Goal: Task Accomplishment & Management: Use online tool/utility

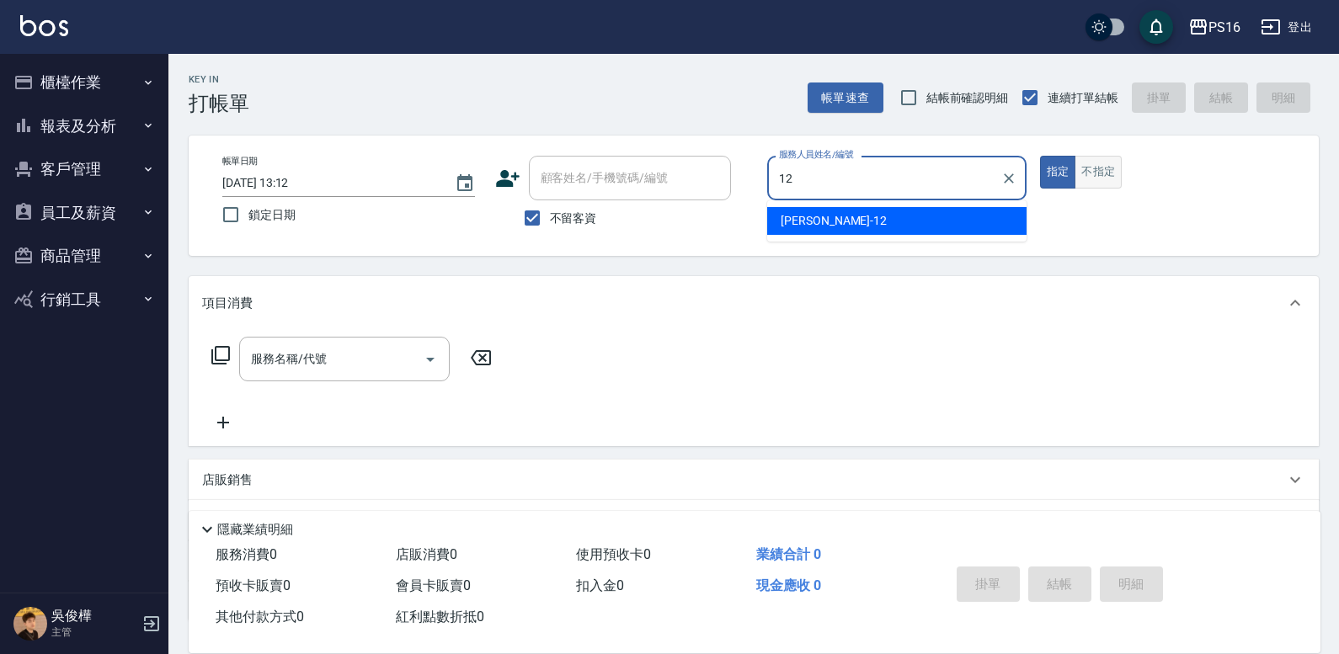
type input "[PERSON_NAME]-12"
type button "true"
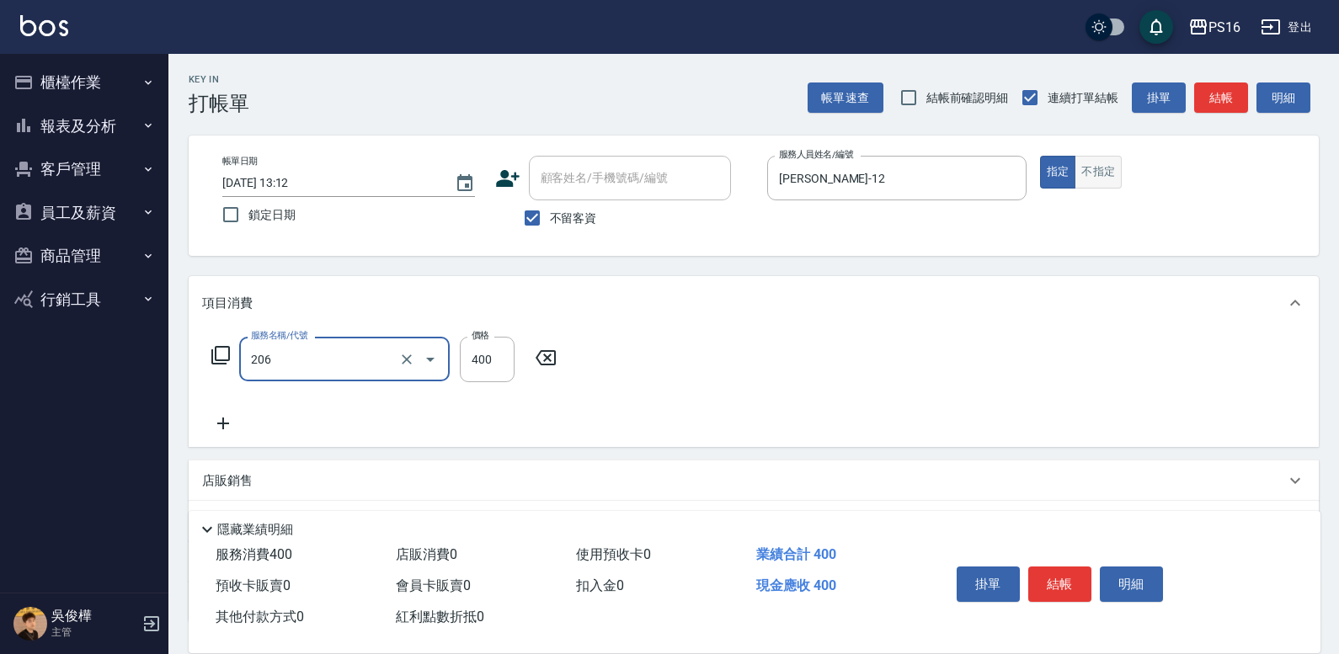
type input "健康洗(206)"
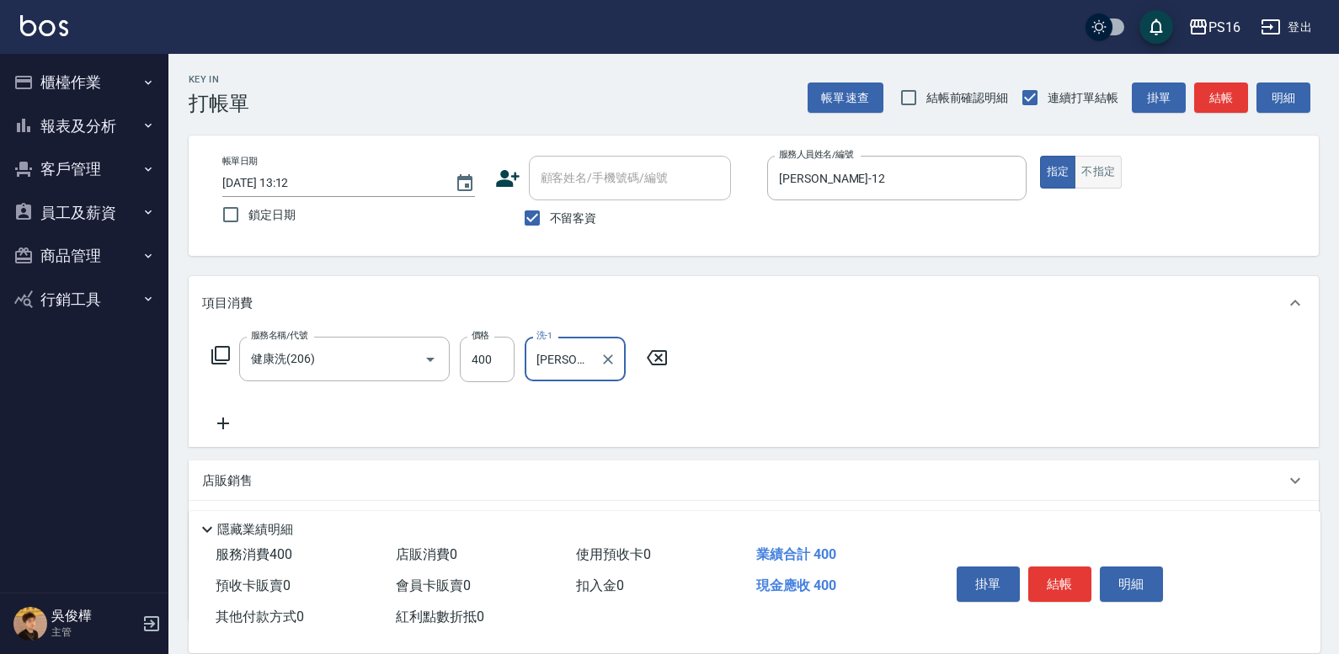
type input "[PERSON_NAME]-28"
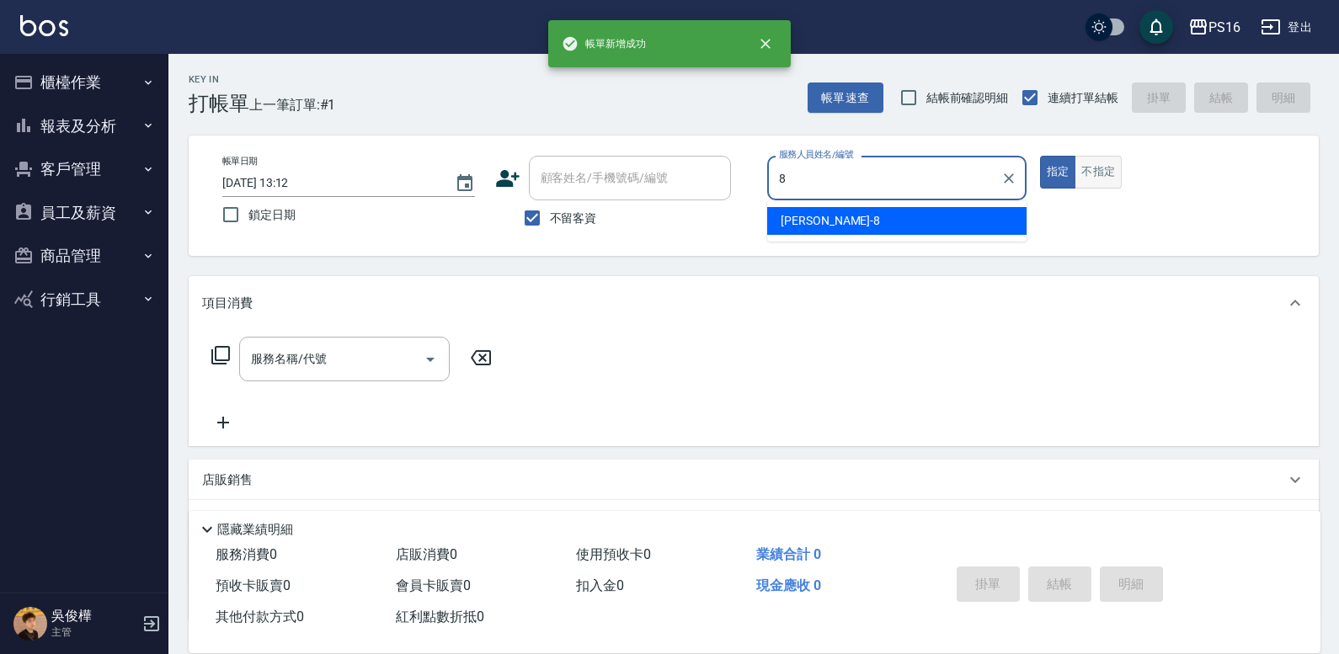
type input "[PERSON_NAME]-8"
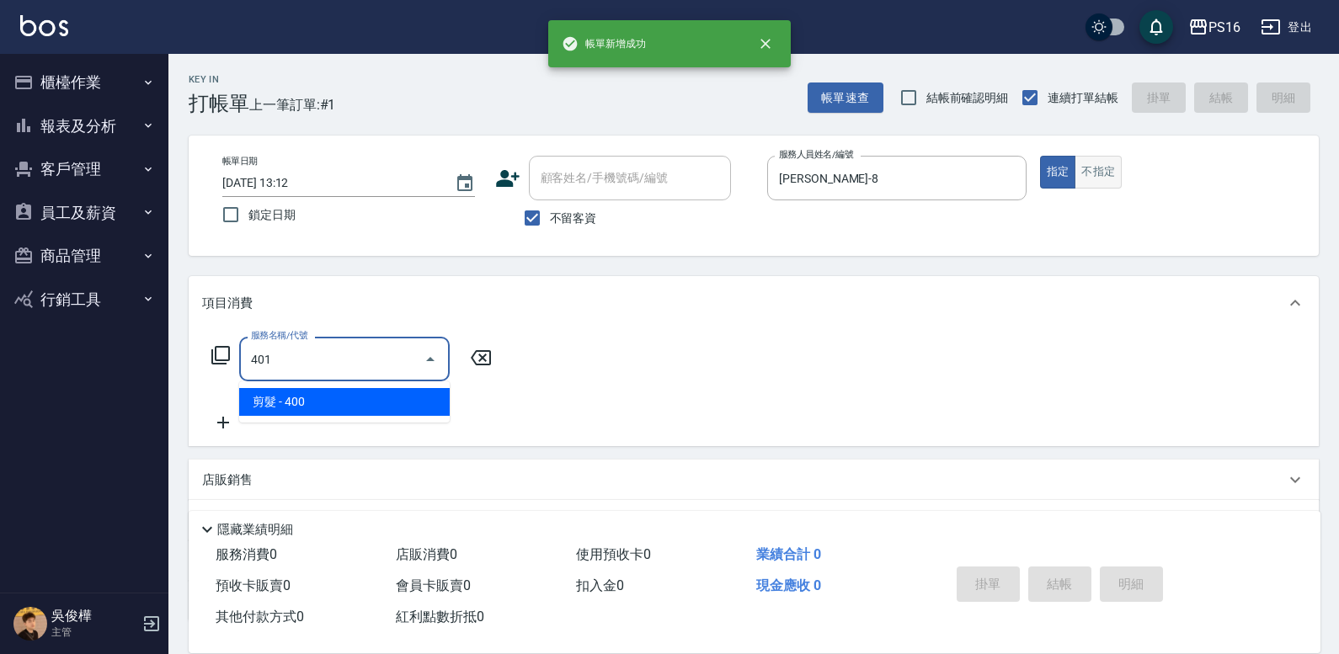
type input "剪髮(401)"
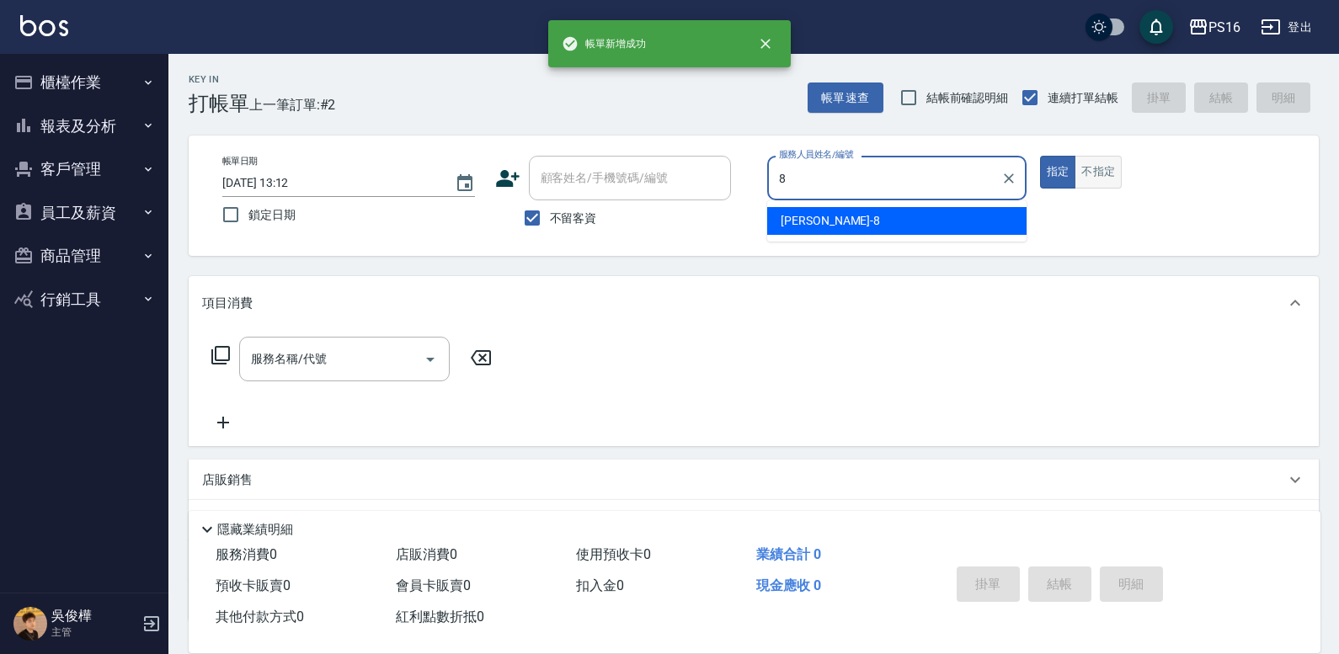
type input "[PERSON_NAME]-8"
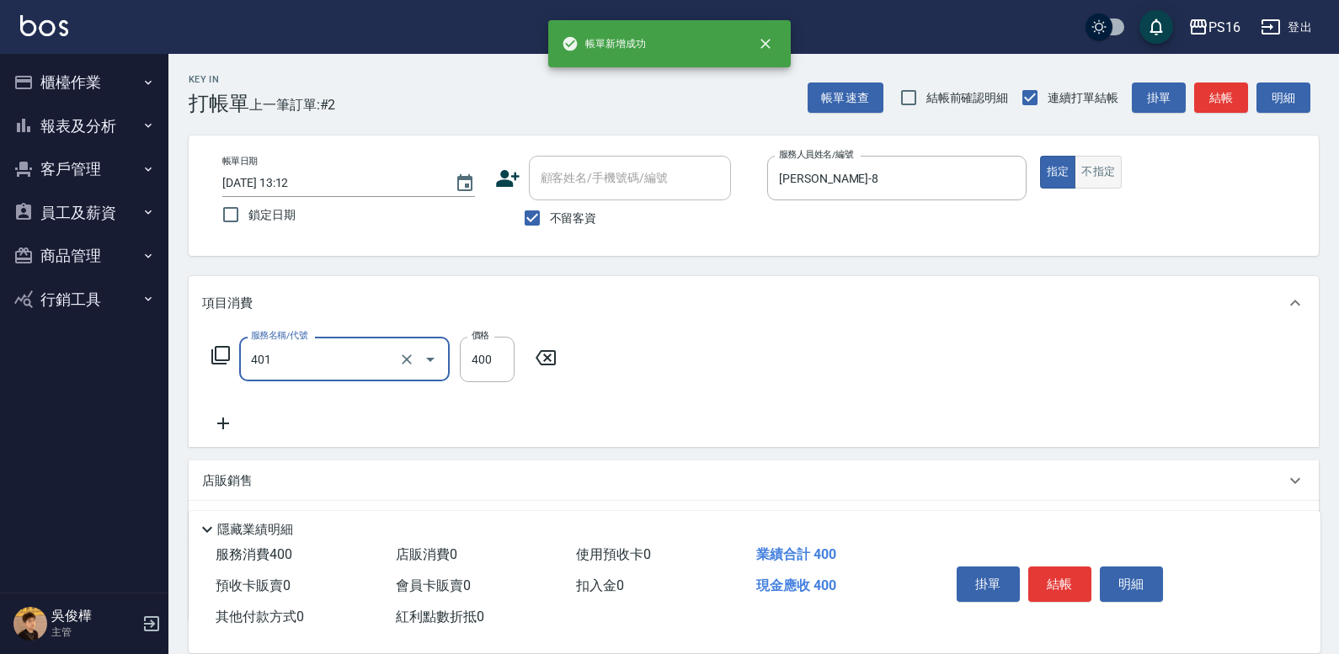
type input "剪髮(401)"
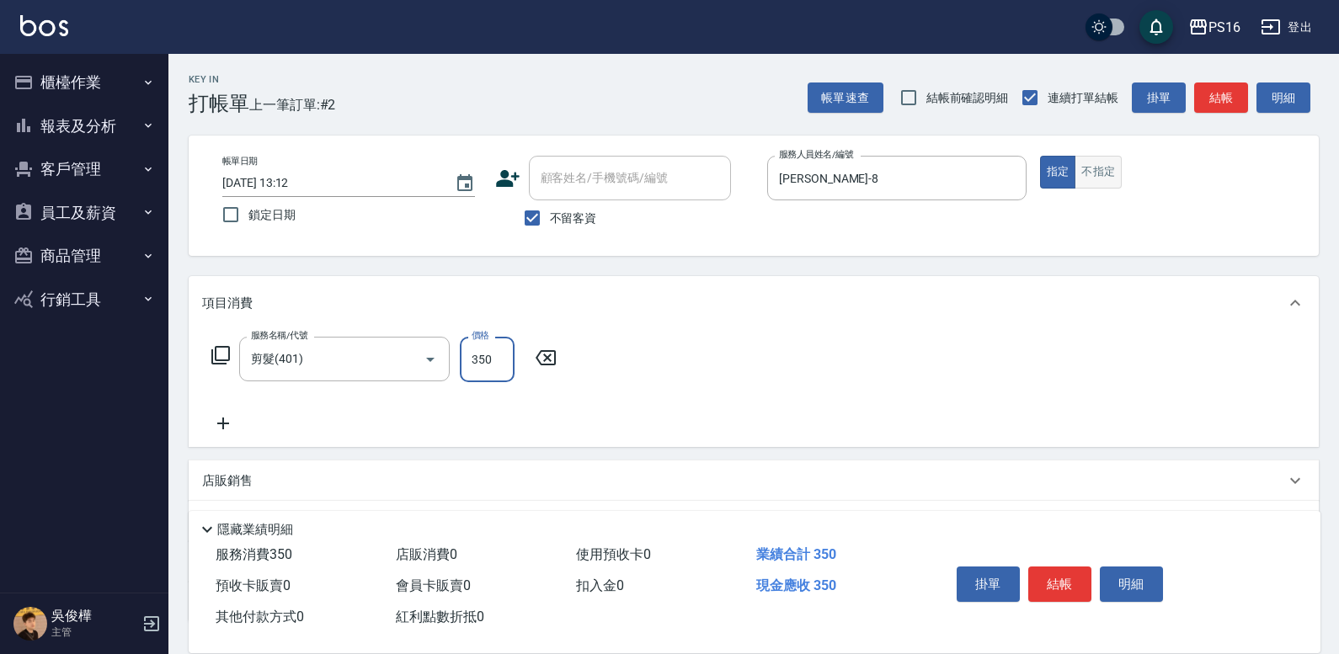
type input "350"
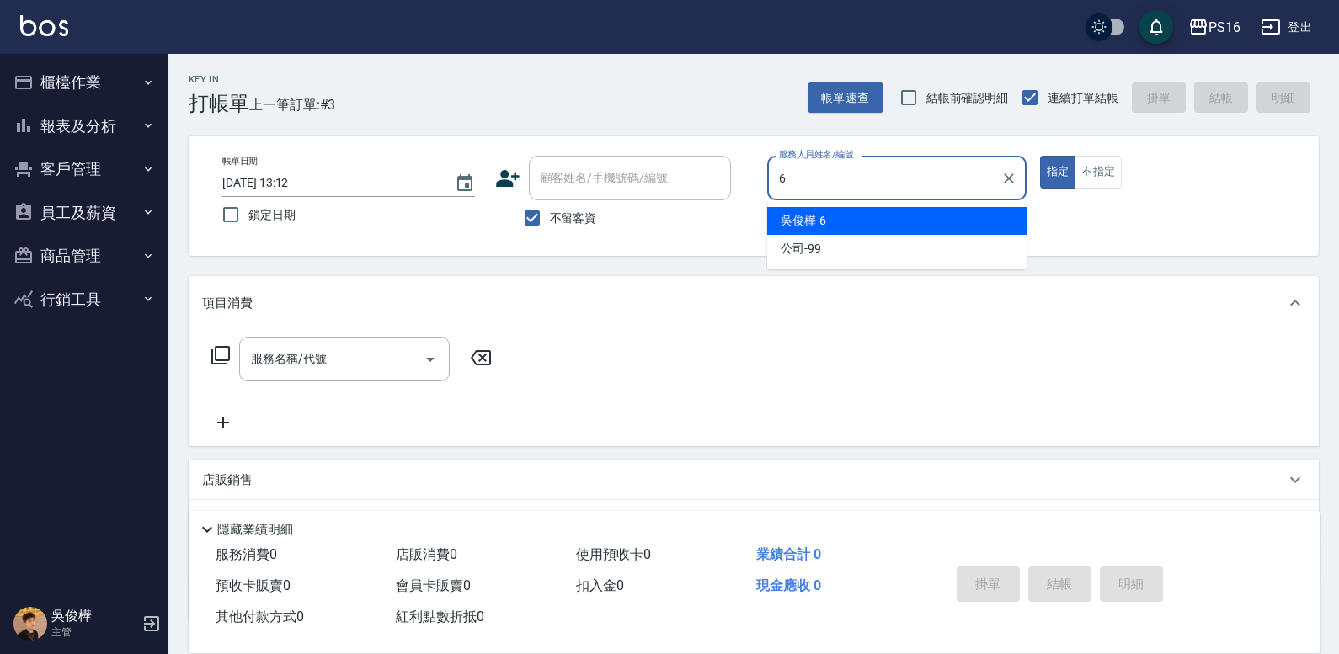
type input "[PERSON_NAME]-6"
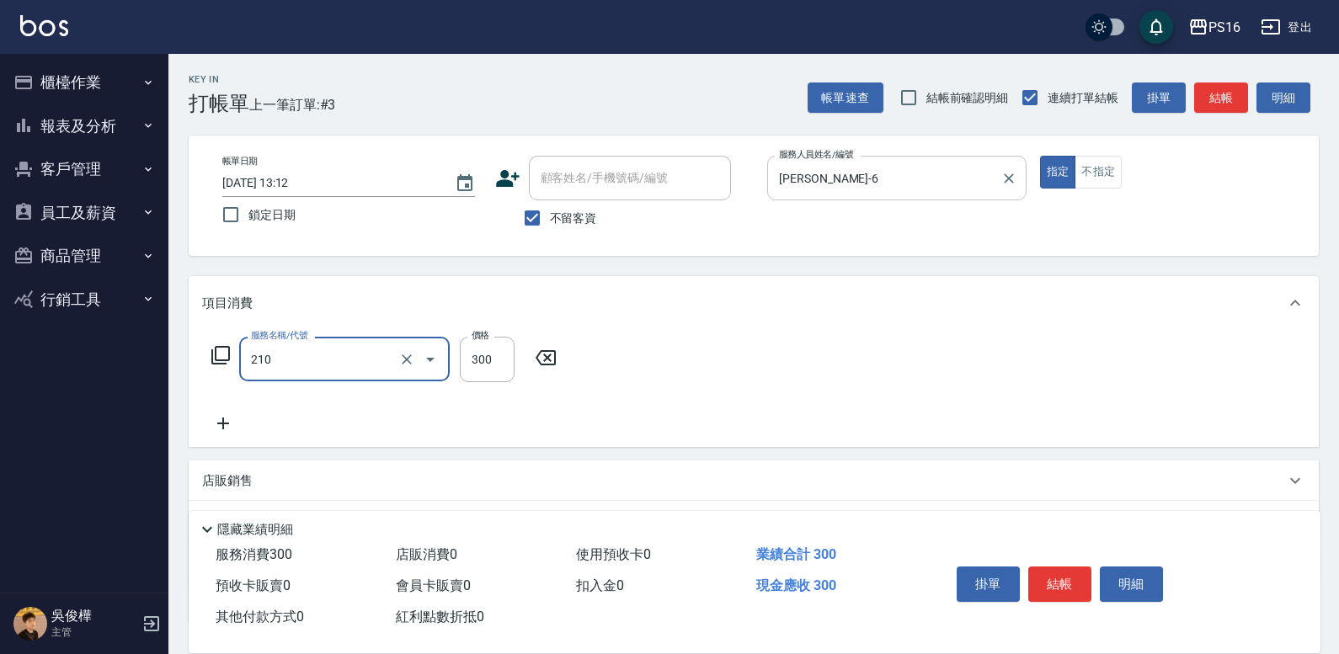
type input "[PERSON_NAME]洗髮精(210)"
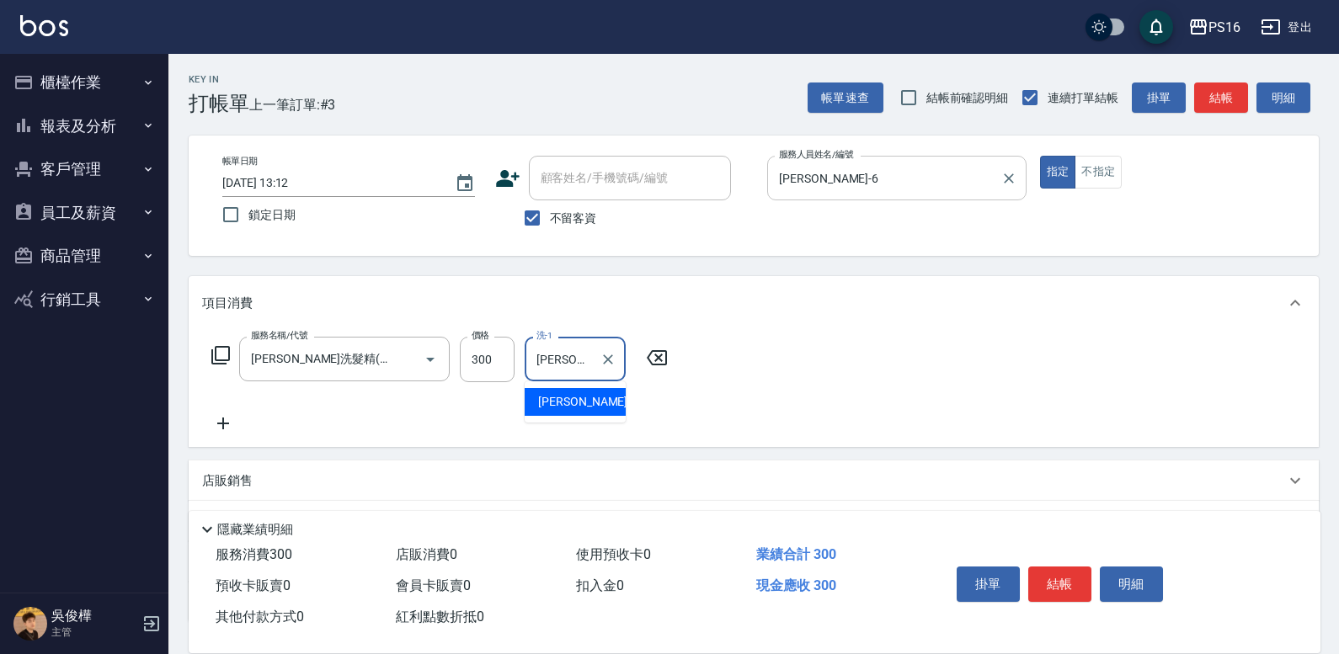
type input "[PERSON_NAME]-28"
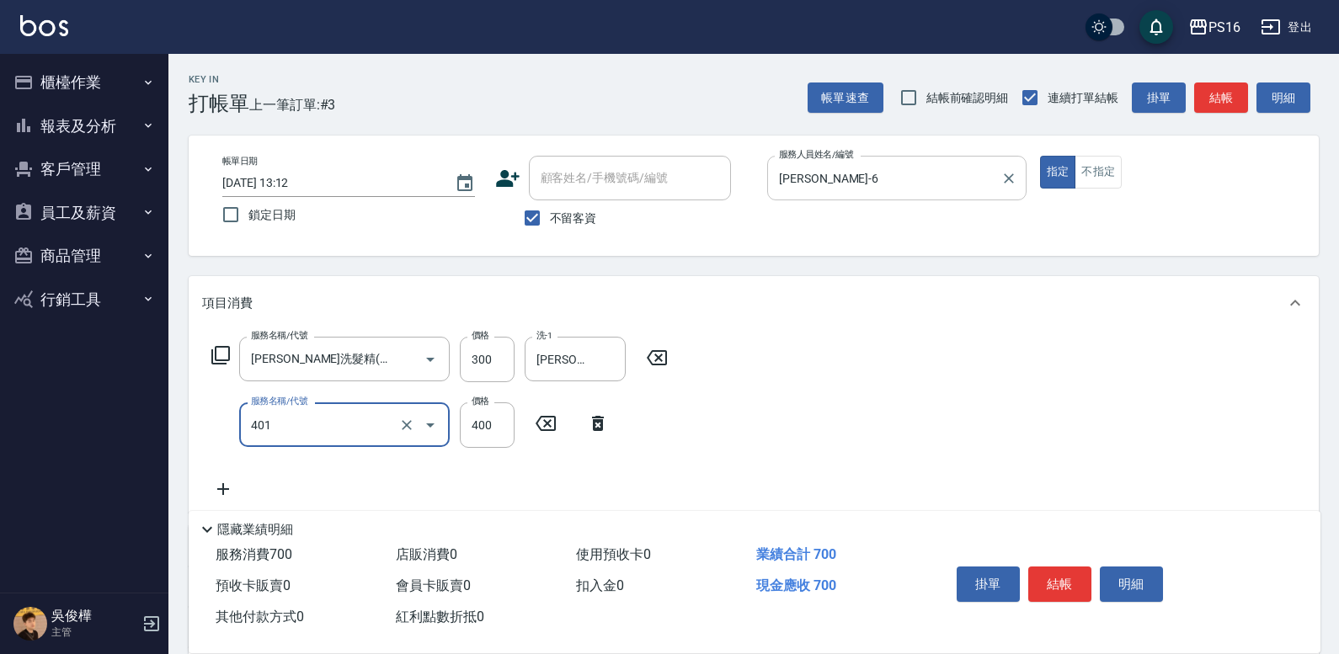
type input "剪髮(401)"
type input "150"
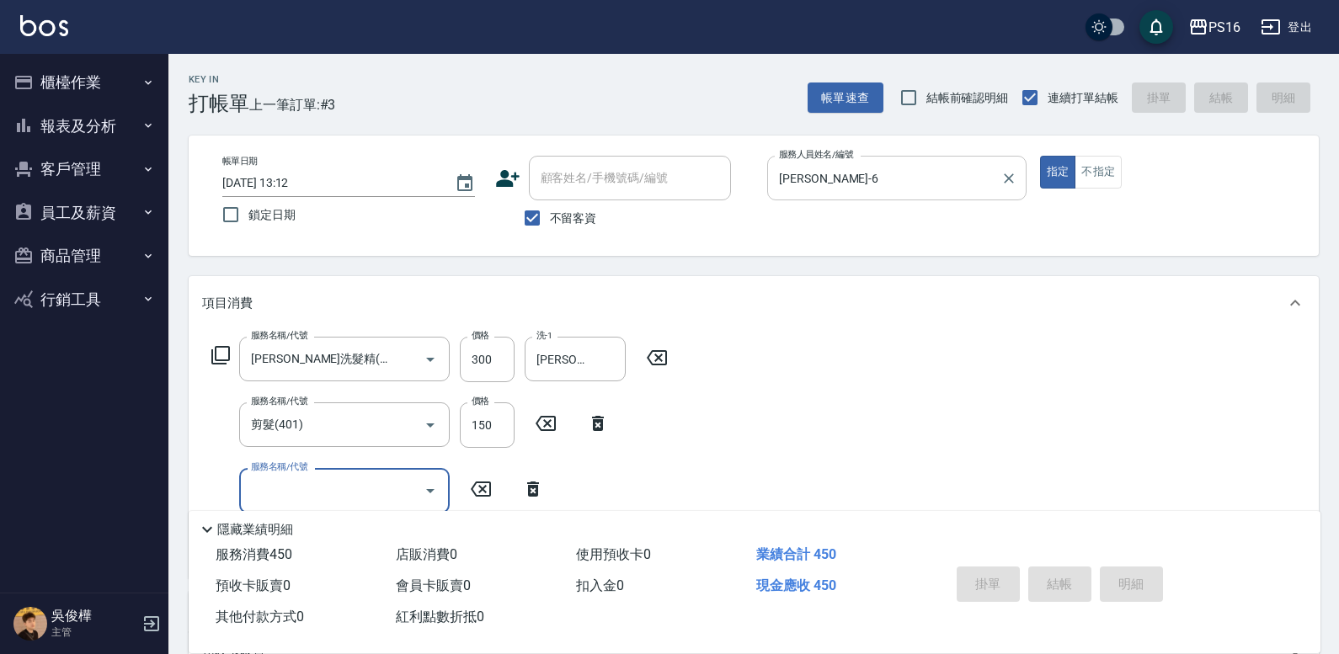
type input "[DATE] 13:46"
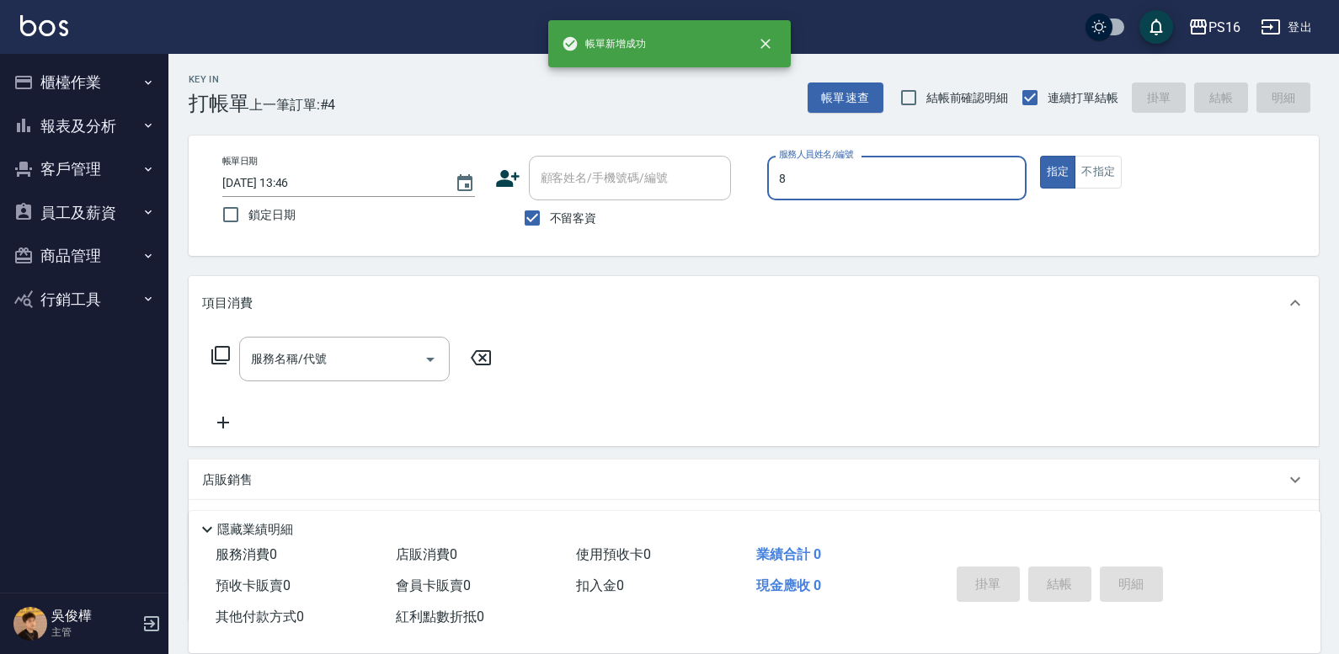
type input "[PERSON_NAME]-8"
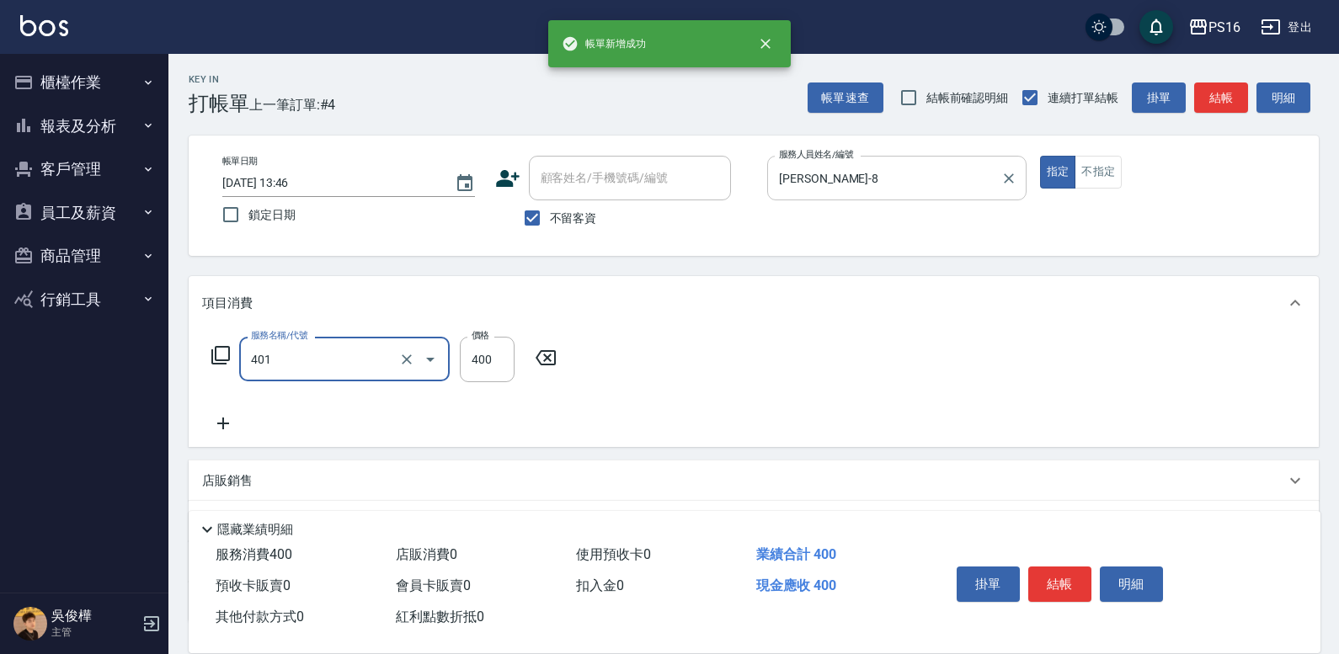
type input "剪髮(401)"
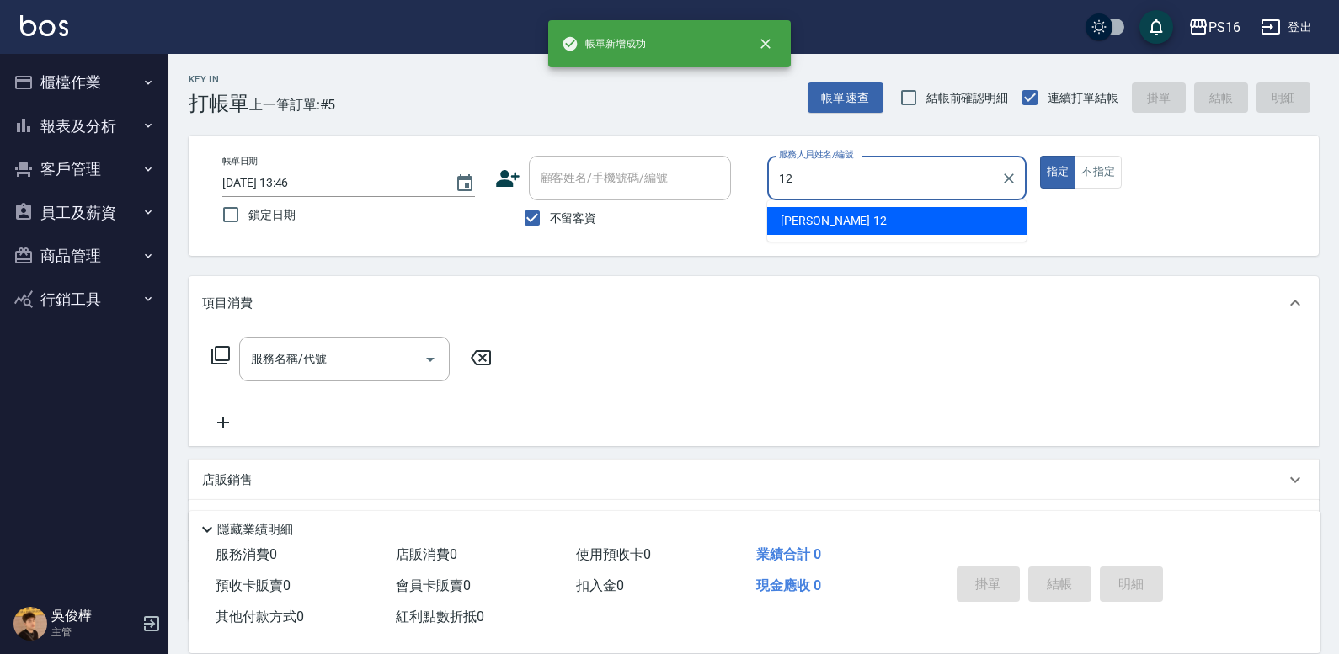
type input "[PERSON_NAME]-12"
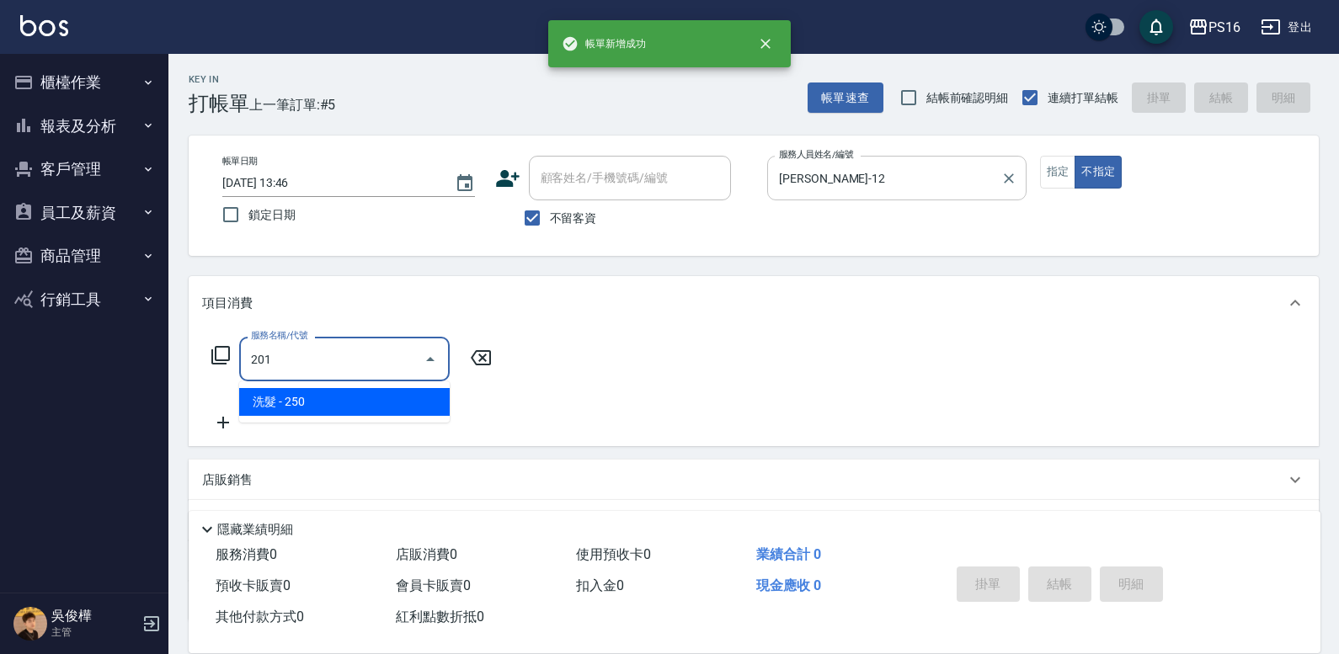
type input "洗髮(201)"
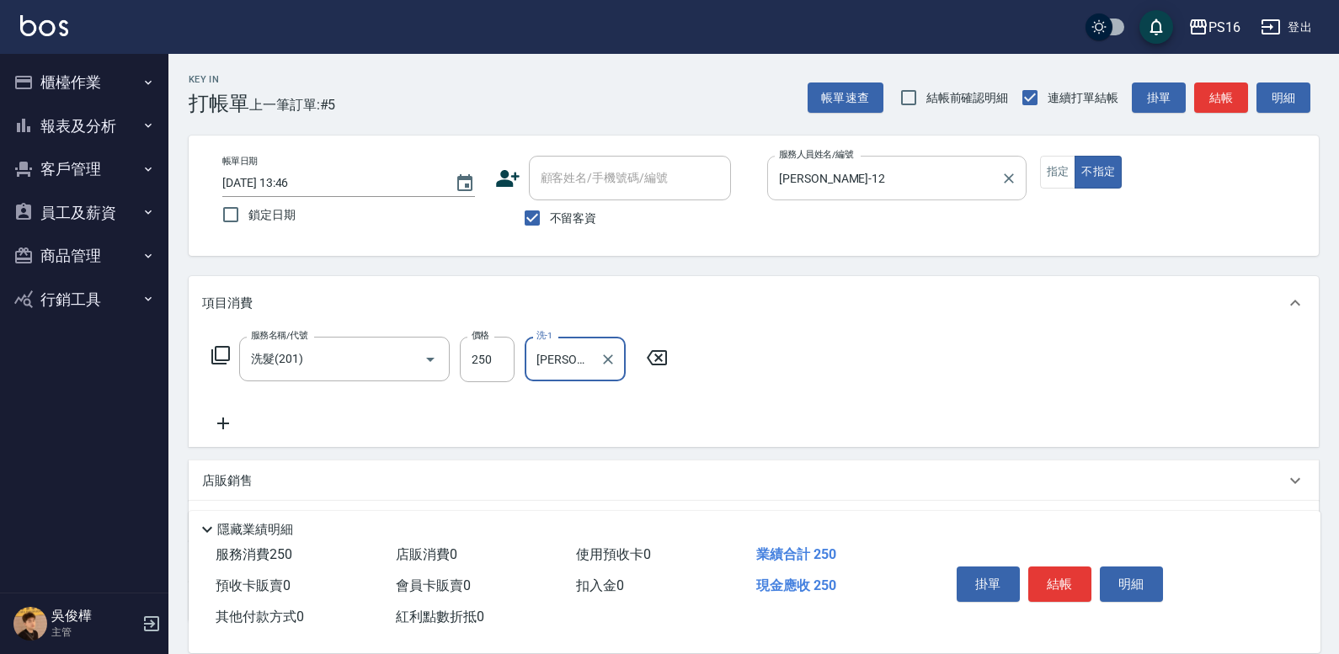
type input "[PERSON_NAME]-21"
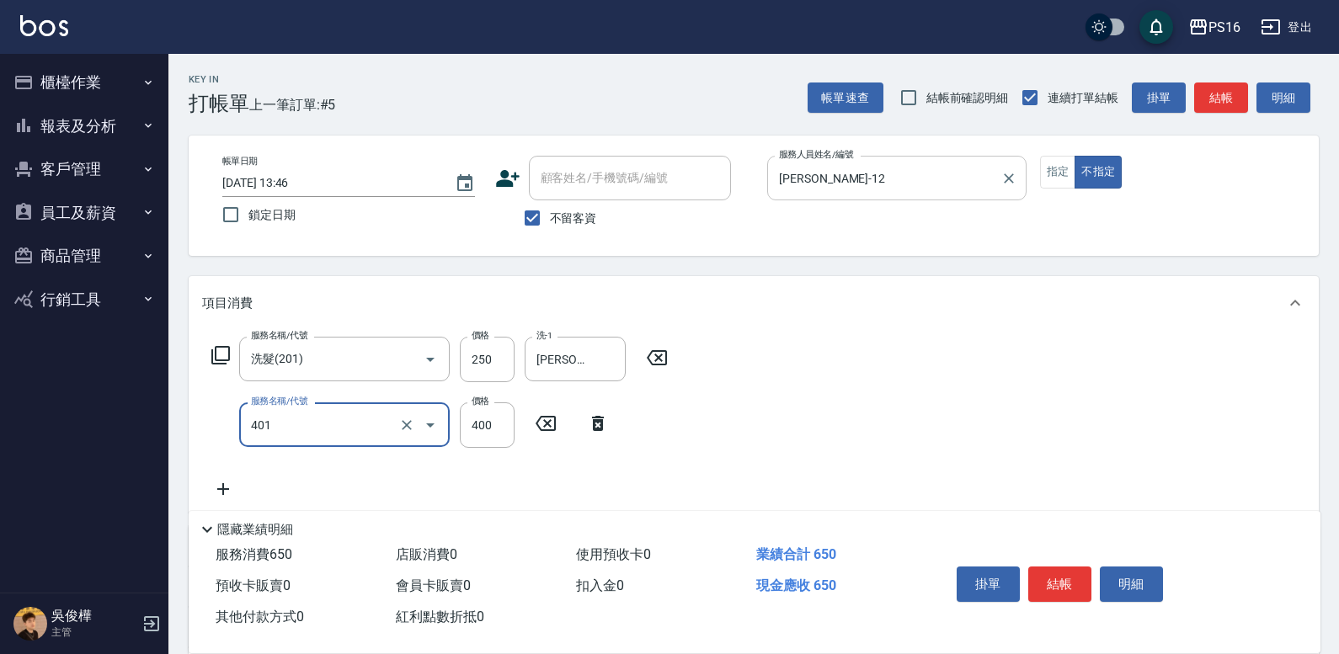
type input "剪髮(401)"
type input "200"
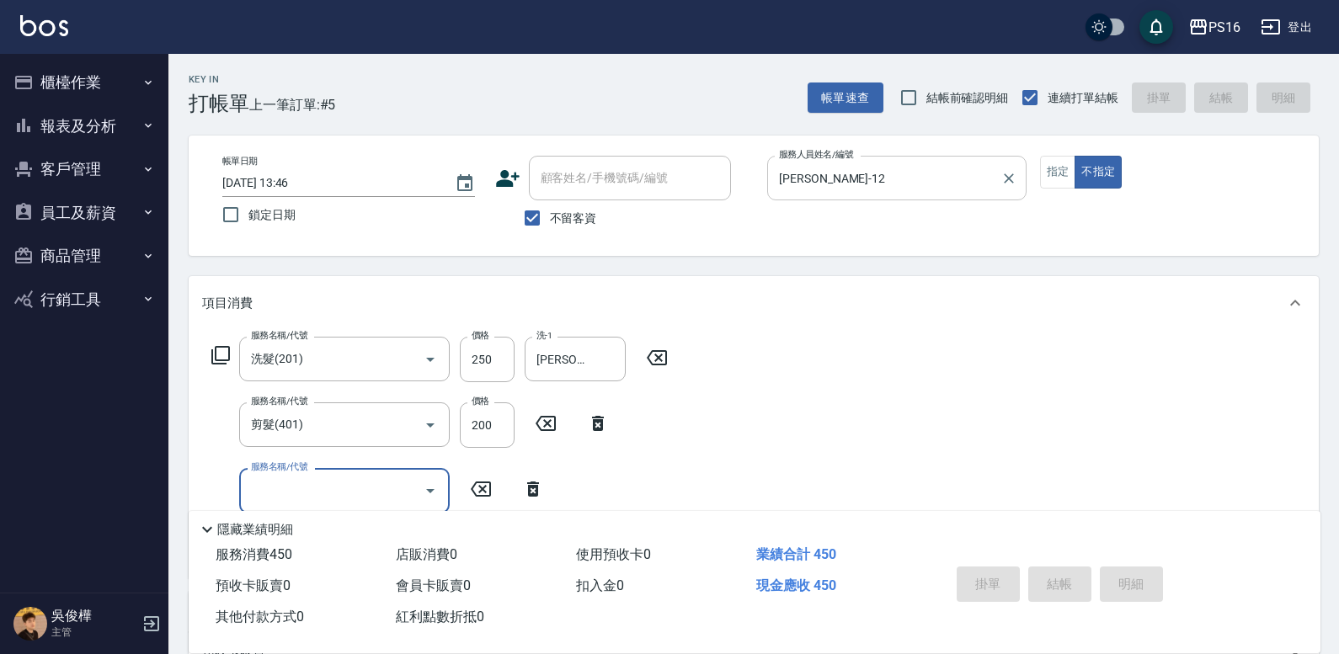
type input "[DATE] 13:47"
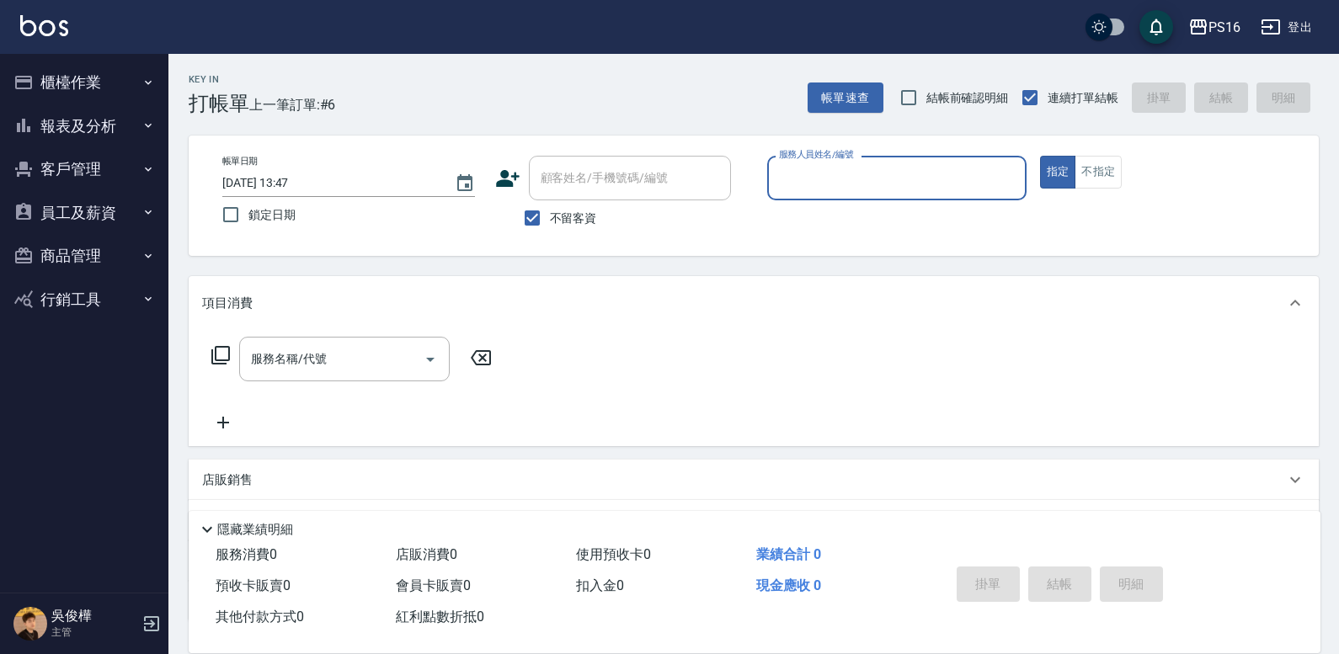
type input "6"
type input "[PERSON_NAME]-2"
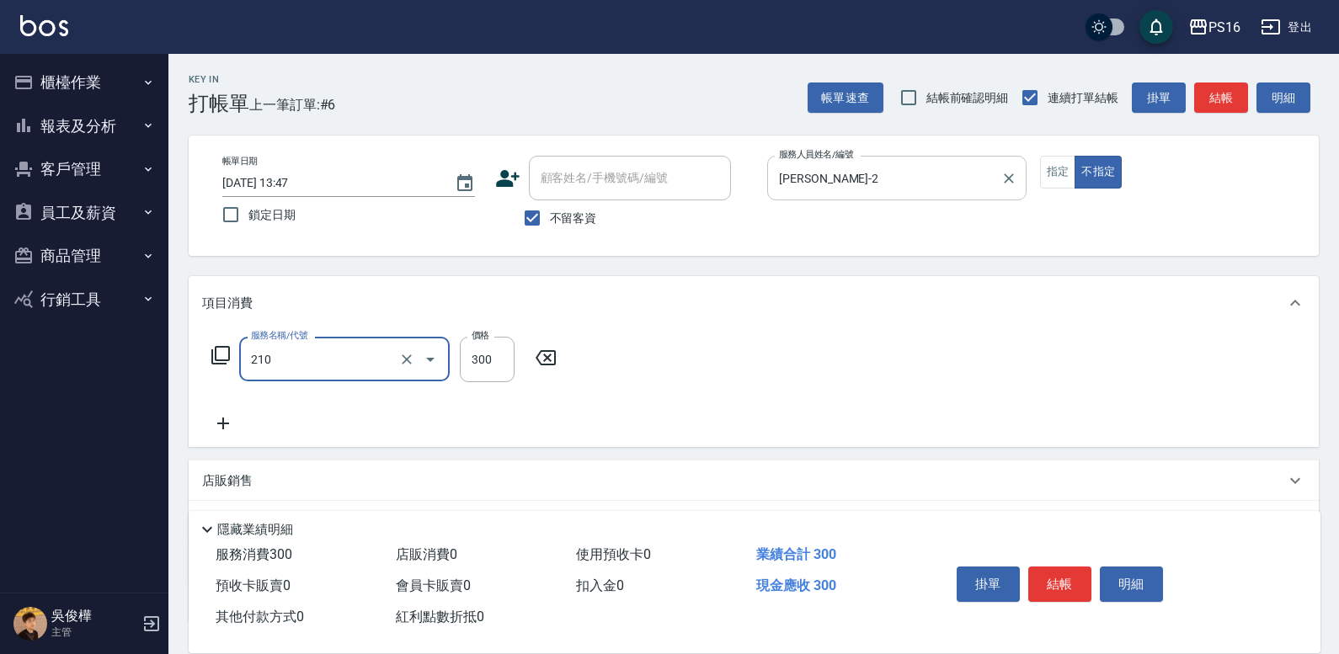
type input "[PERSON_NAME]洗髮精(210)"
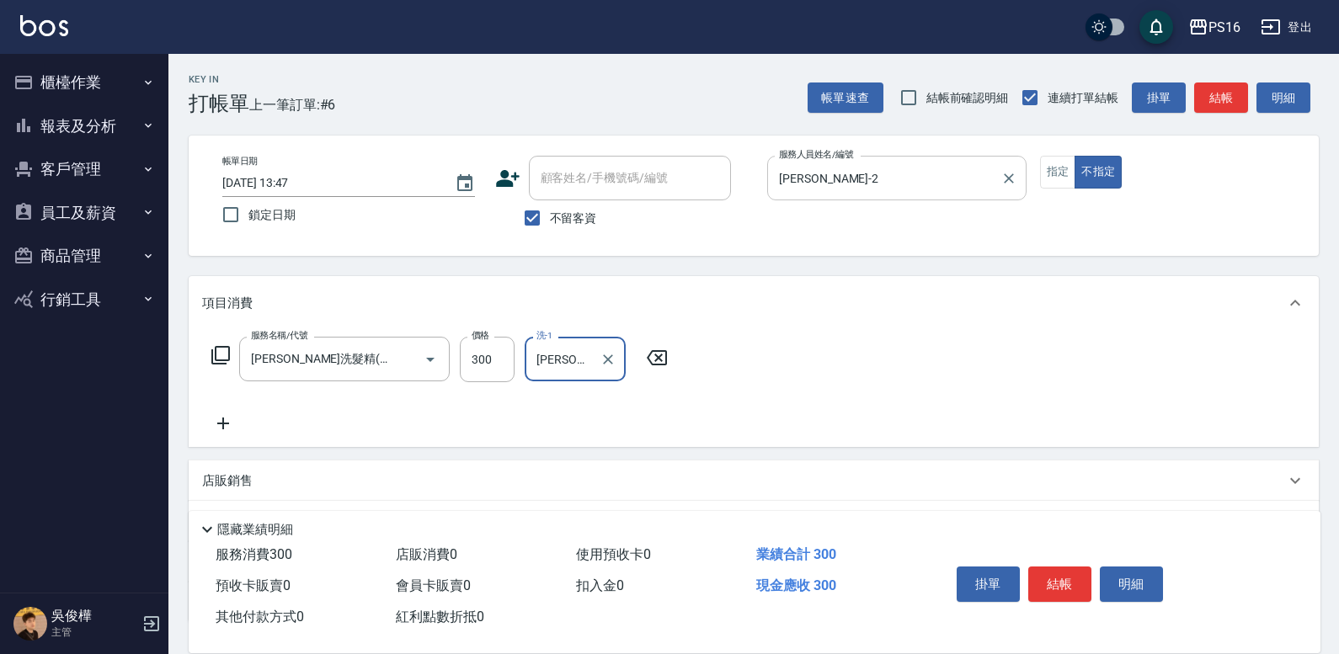
type input "[PERSON_NAME]-24"
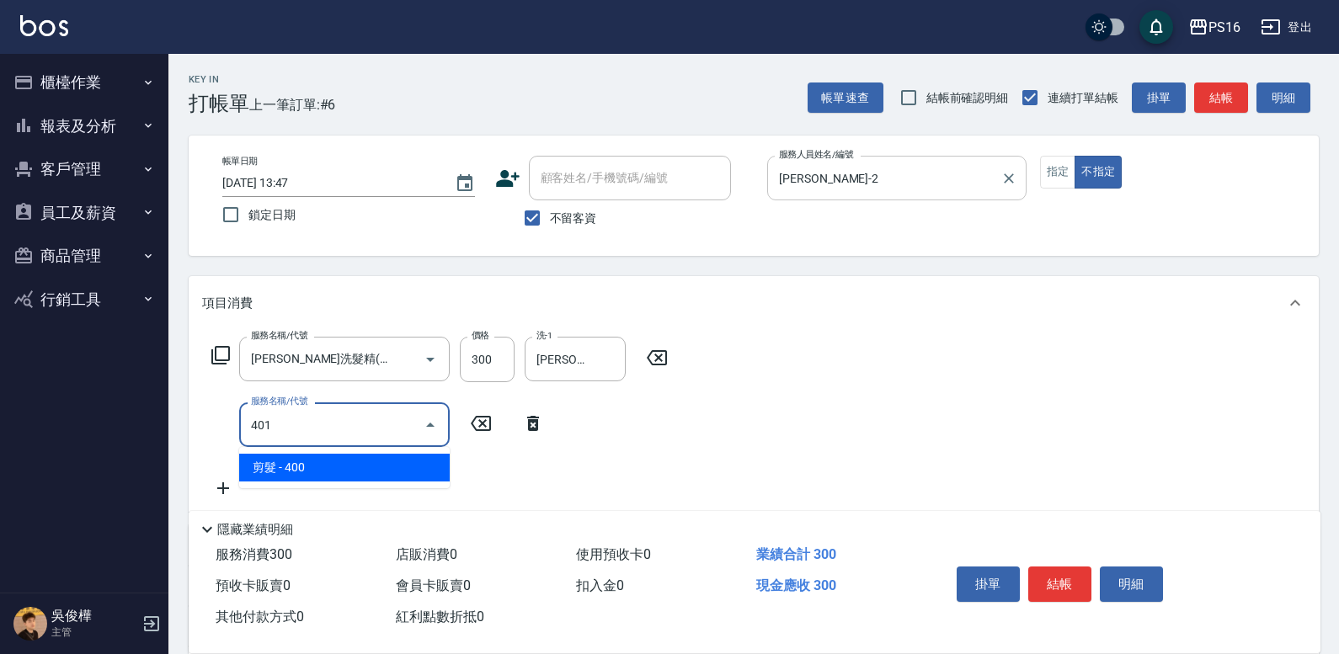
type input "剪髮(401)"
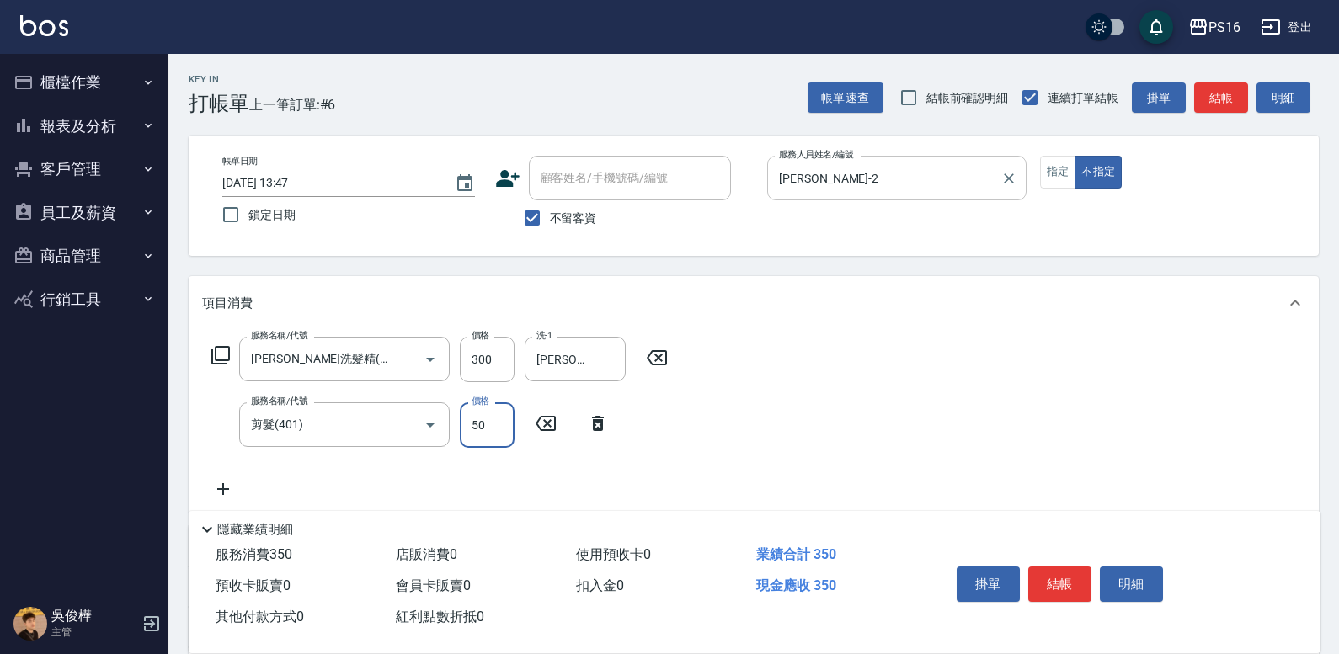
type input "50"
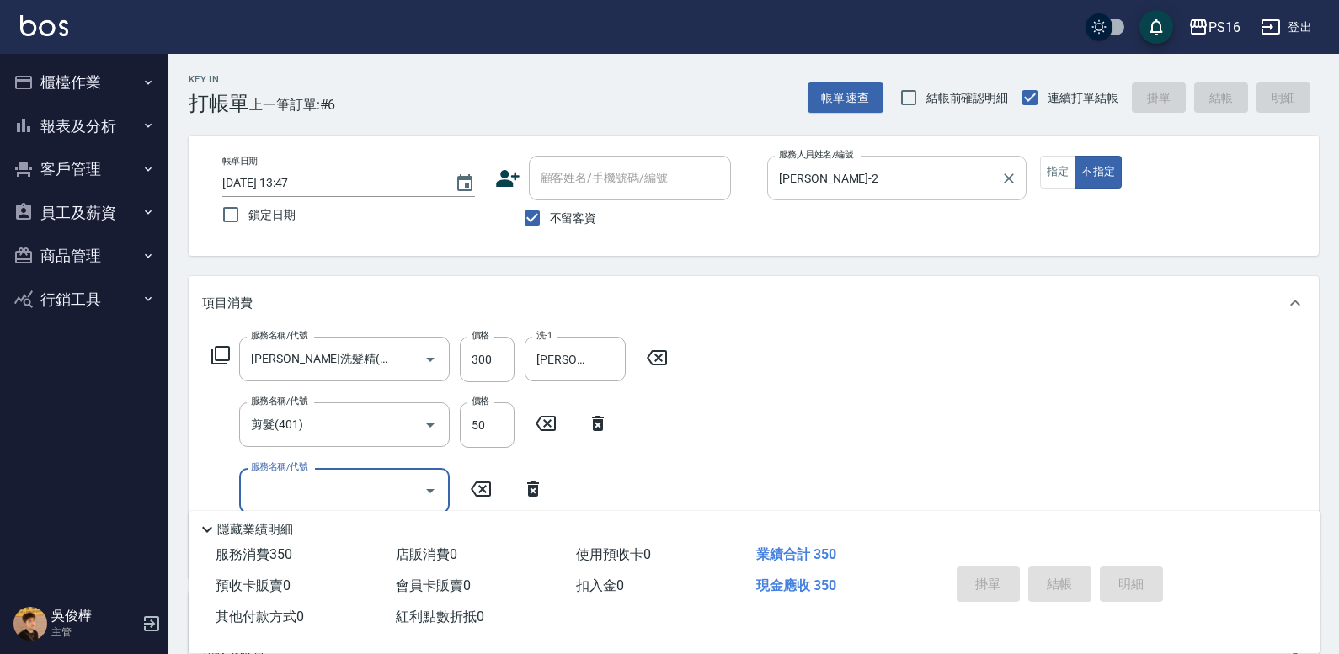
type input "[DATE] 13:58"
